Goal: Transaction & Acquisition: Purchase product/service

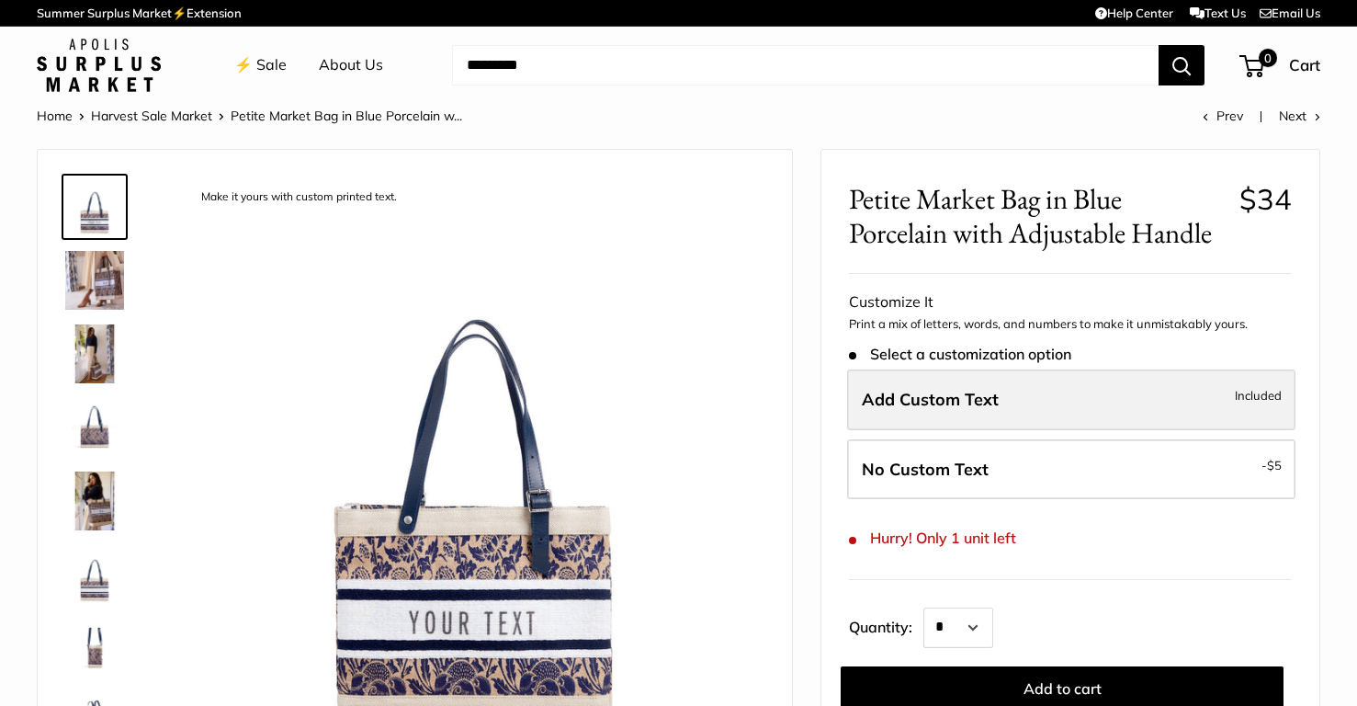
click at [927, 411] on label "Add Custom Text Included" at bounding box center [1071, 399] width 448 height 61
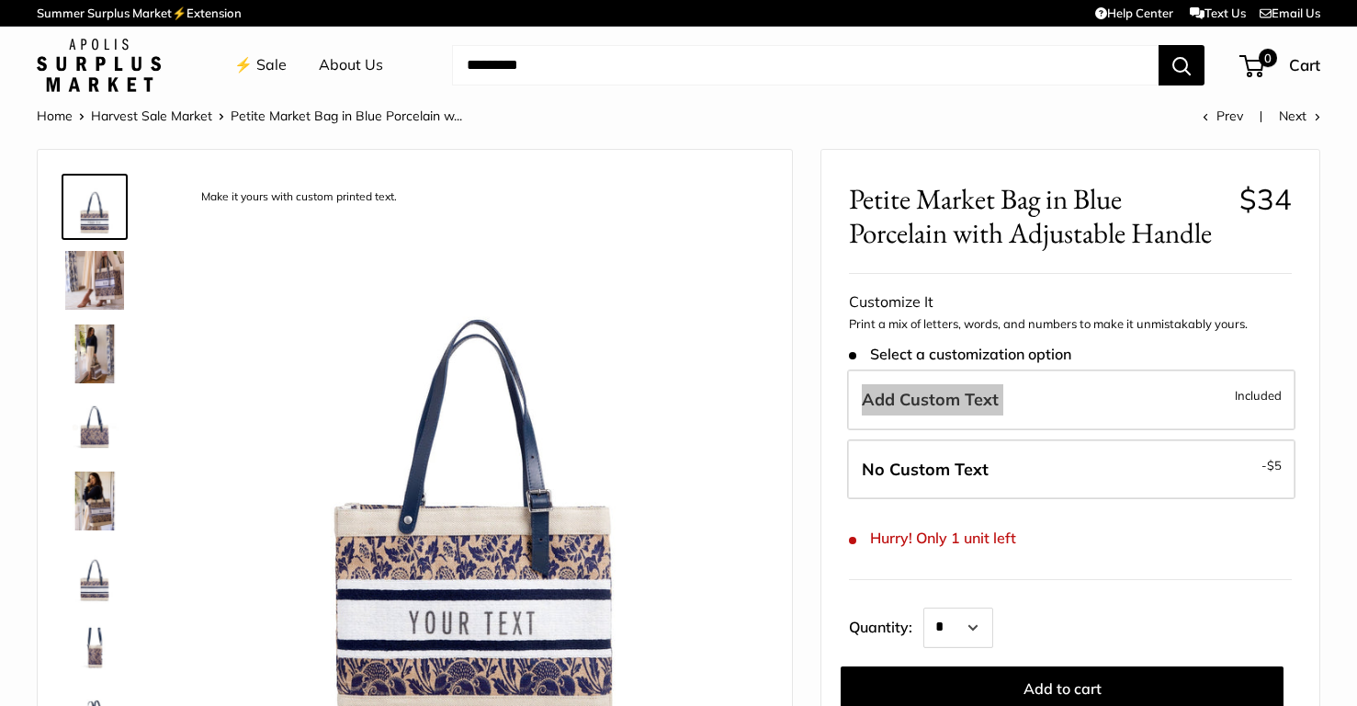
drag, startPoint x: 927, startPoint y: 411, endPoint x: 291, endPoint y: 11, distance: 751.0
